Goal: Transaction & Acquisition: Purchase product/service

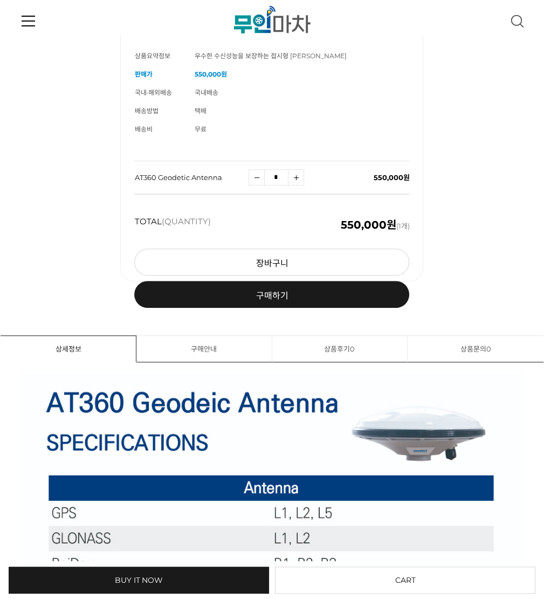
scroll to position [324, 0]
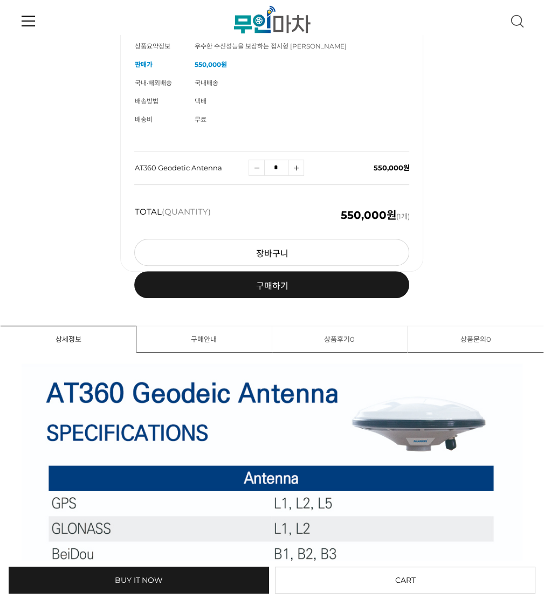
click at [478, 290] on div "AT360 Geodetic Antenna (해외배송 가능상품) 기본 정보 상품명 AT360 Geodetic Antenna 상품요약정보 판매가 …" at bounding box center [272, 459] width 501 height 1491
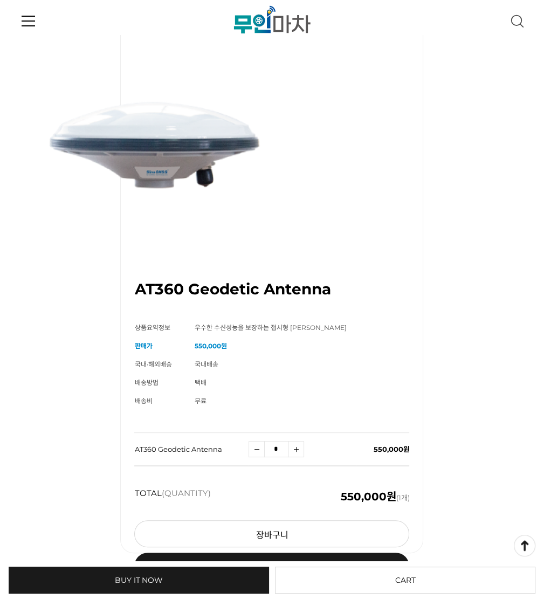
scroll to position [0, 0]
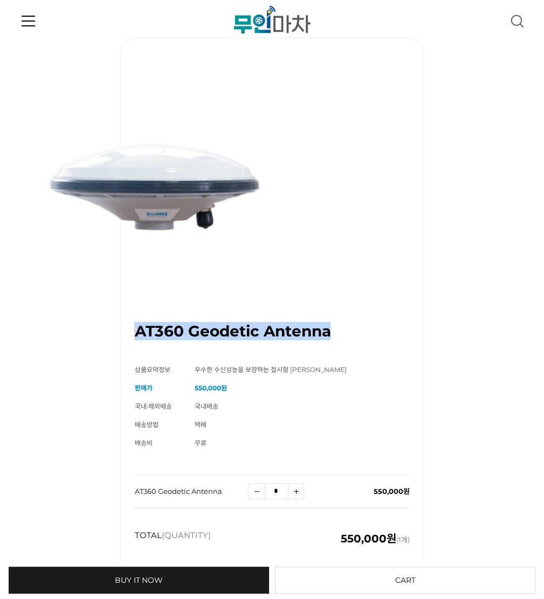
drag, startPoint x: 232, startPoint y: 331, endPoint x: 30, endPoint y: 323, distance: 201.9
click at [120, 323] on div "AT360 Geodetic Antenna (해외배송 가능상품) 기본 정보 상품명 AT360 Geodetic Antenna 상품요약정보 우수한 …" at bounding box center [271, 317] width 303 height 558
copy h1 "AT360 Geodetic Antenna"
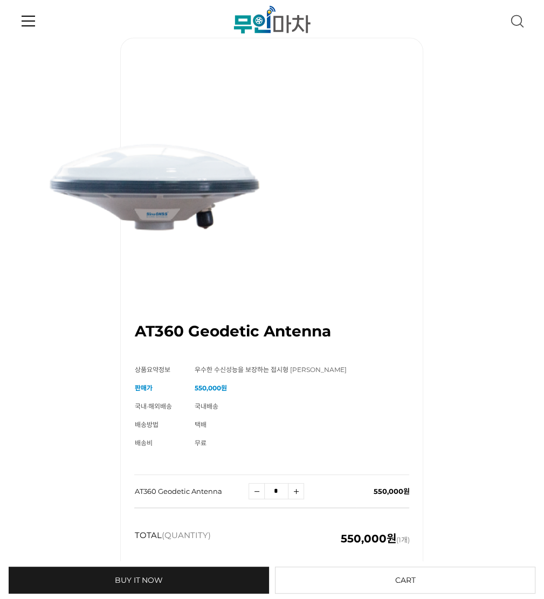
click at [14, 330] on div "AT360 Geodetic Antenna (해외배송 가능상품) 기본 정보 상품명 AT360 Geodetic Antenna 상품요약정보 판매가 …" at bounding box center [272, 531] width 544 height 986
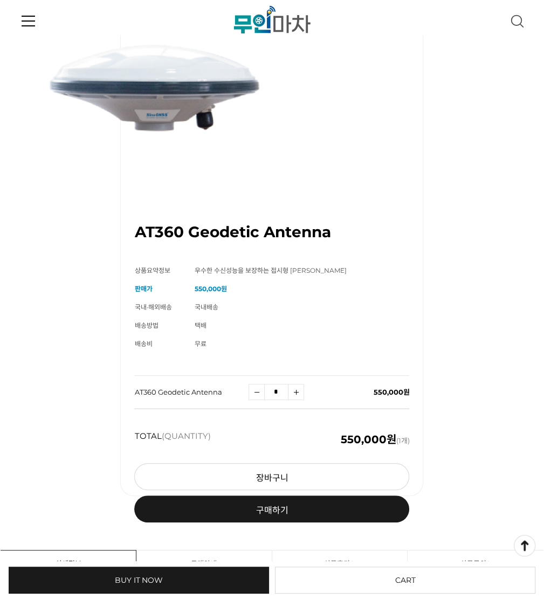
scroll to position [95, 0]
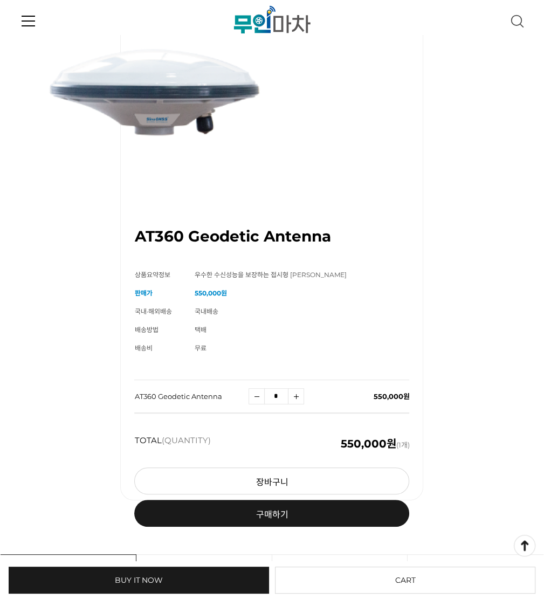
click at [227, 513] on link "구매하기 예약주문 REGULAR DELIVERY" at bounding box center [271, 513] width 275 height 27
